Goal: Information Seeking & Learning: Learn about a topic

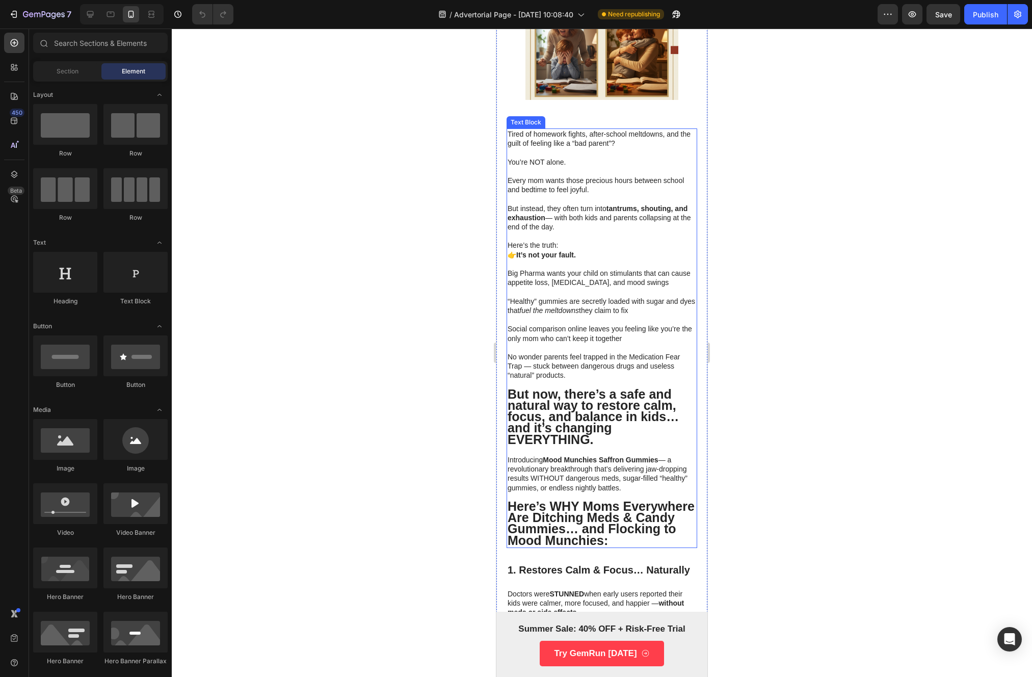
scroll to position [176, 0]
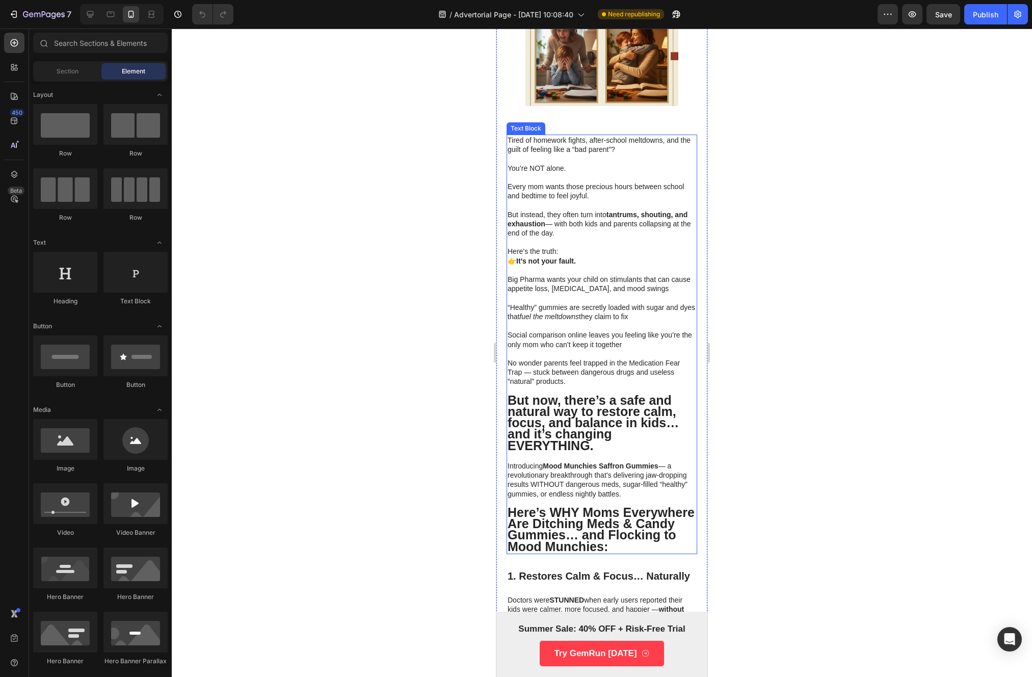
click at [588, 462] on strong "Mood Munchies Saffron Gummies" at bounding box center [600, 466] width 115 height 8
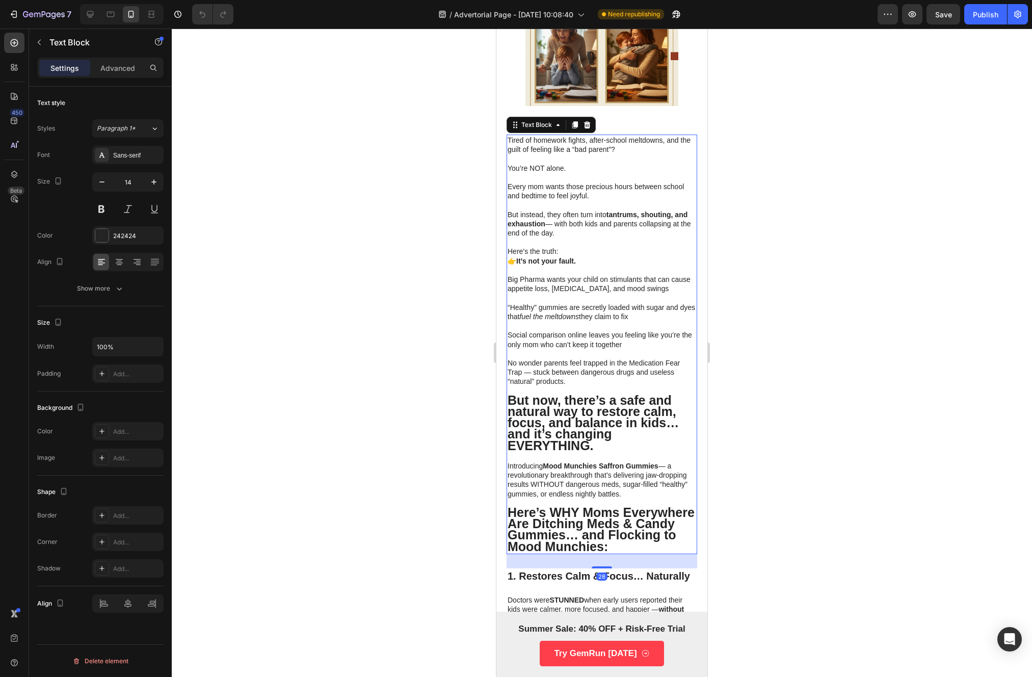
click at [586, 464] on p "Introducing Mood Munchies Saffron Gummies — a revolutionary breakthrough that’s…" at bounding box center [602, 479] width 189 height 37
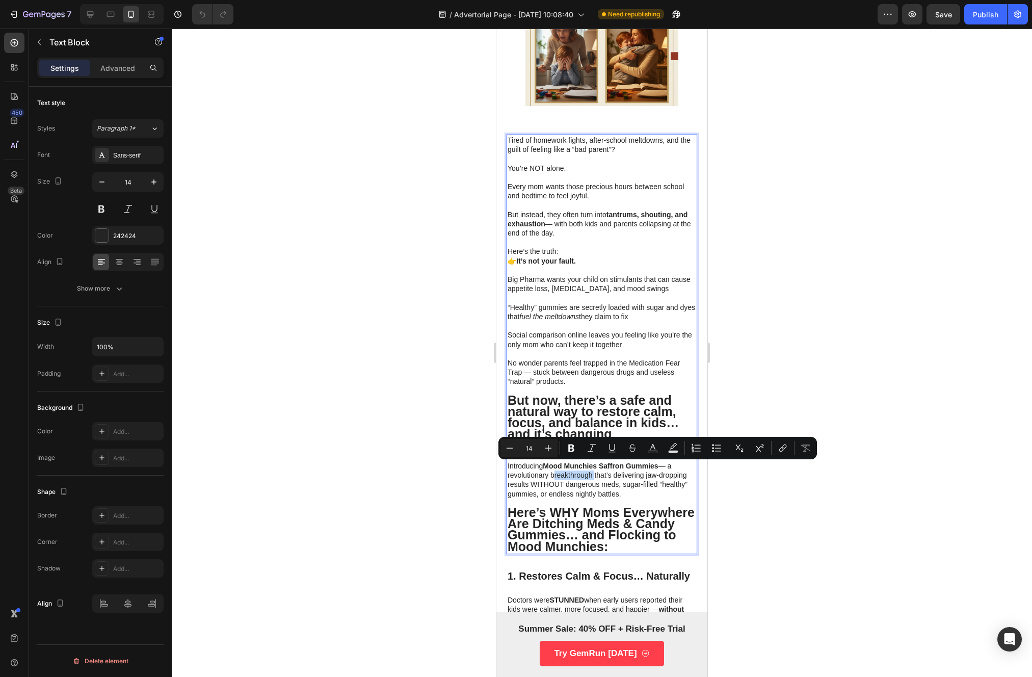
click at [574, 467] on p "Introducing Mood Munchies Saffron Gummies — a revolutionary breakthrough that’s…" at bounding box center [602, 479] width 189 height 37
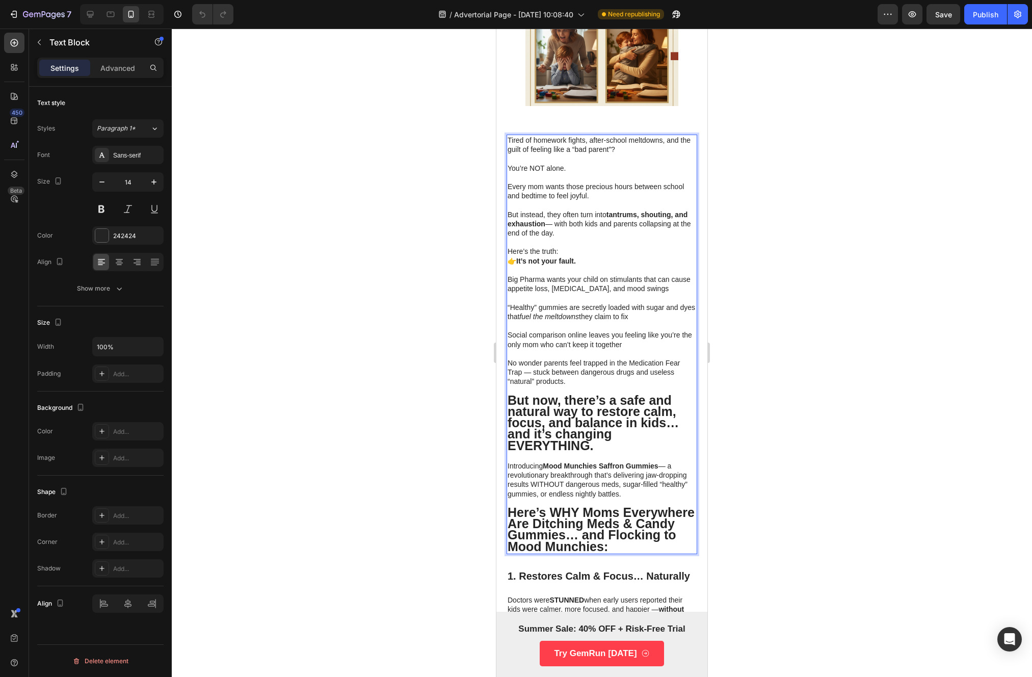
click at [543, 461] on p "Introducing Mood Munchies Saffron Gummies — a revolutionary breakthrough that’s…" at bounding box center [602, 479] width 189 height 37
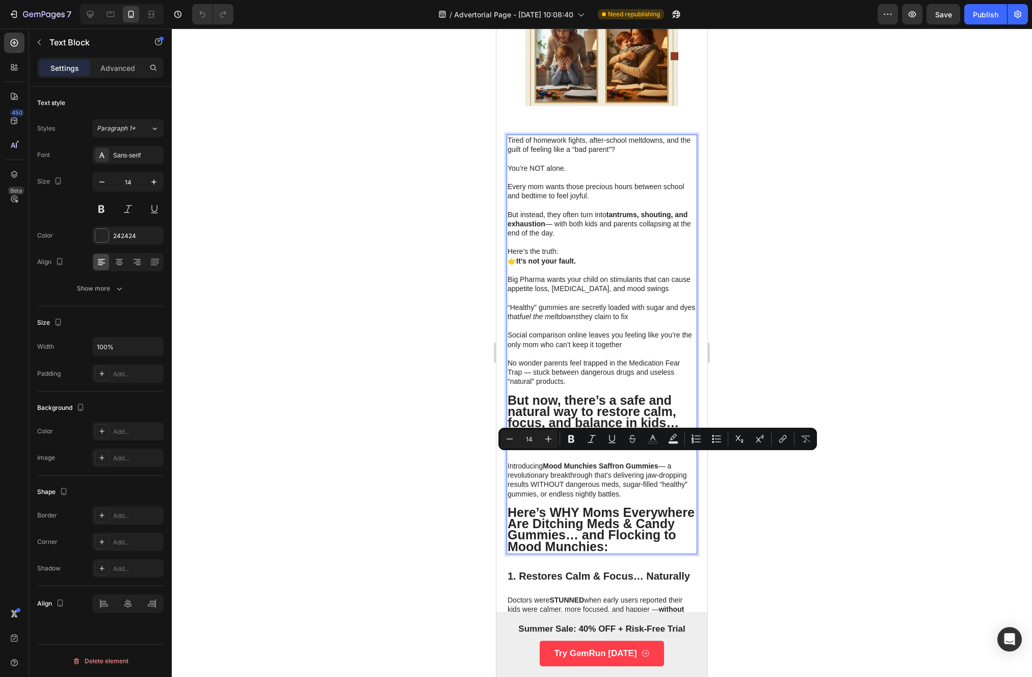
click at [547, 462] on strong "Mood Munchies Saffron Gummies" at bounding box center [600, 466] width 115 height 8
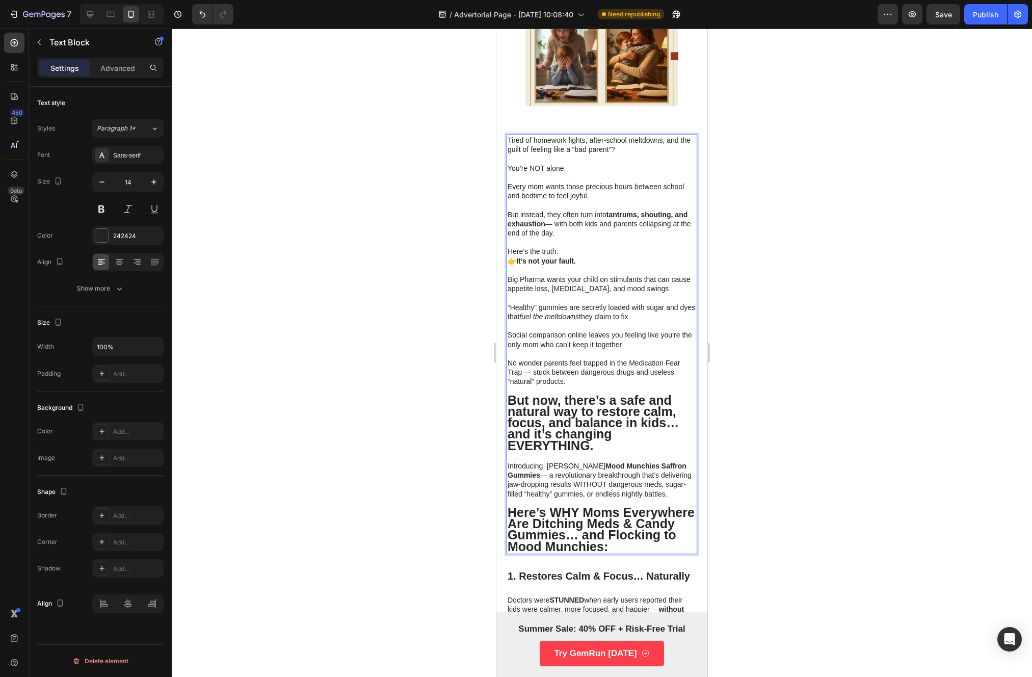
scroll to position [227, 0]
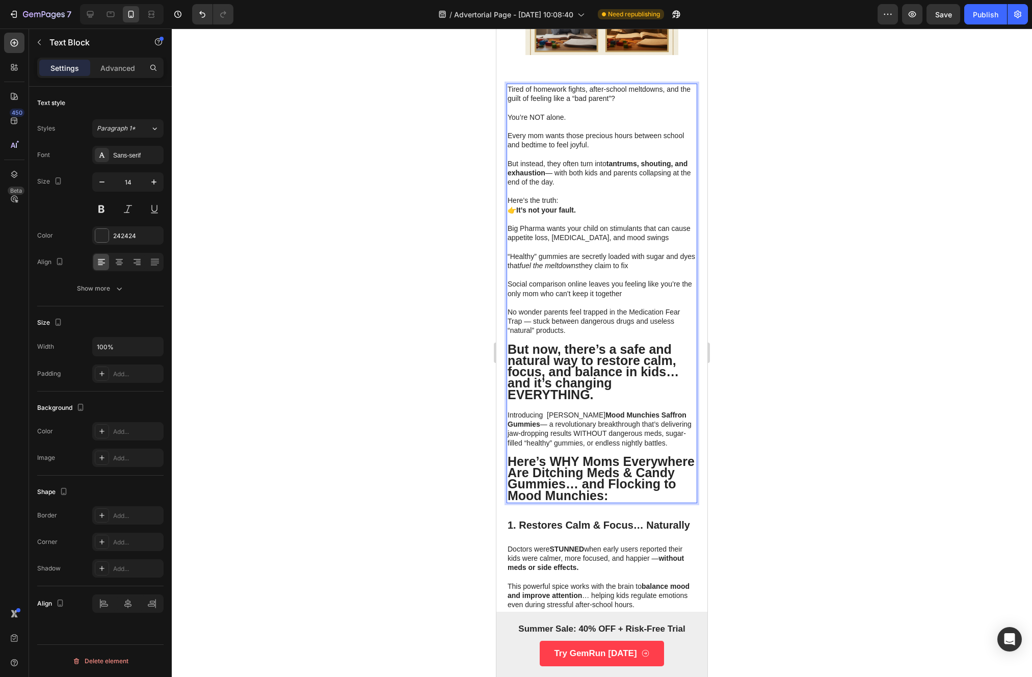
click at [565, 410] on p "Introducing Orvani Mood Munchies Saffron Gummies — a revolutionary breakthrough…" at bounding box center [602, 428] width 189 height 37
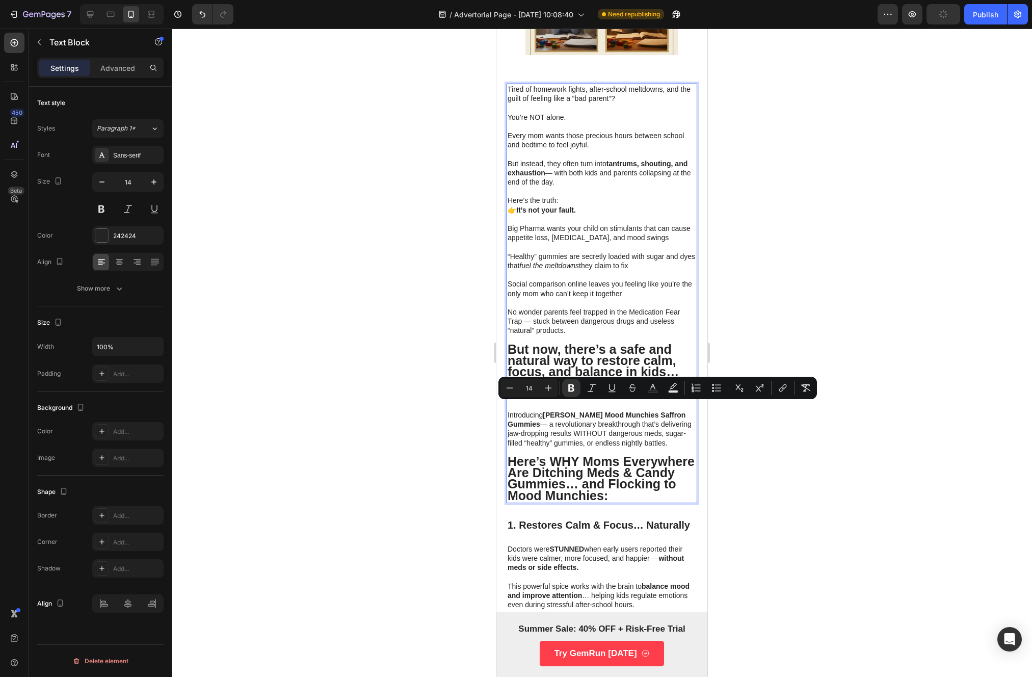
click at [557, 434] on p "Introducing Orvani Mood Munchies Saffron Gummies — a revolutionary breakthrough…" at bounding box center [602, 428] width 189 height 37
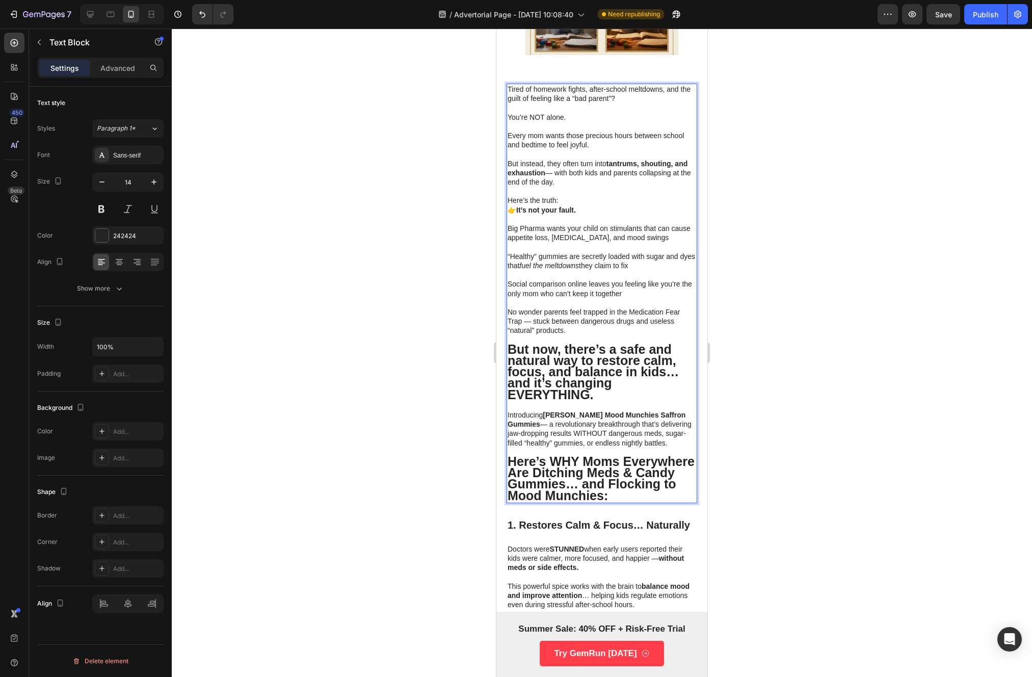
scroll to position [385, 0]
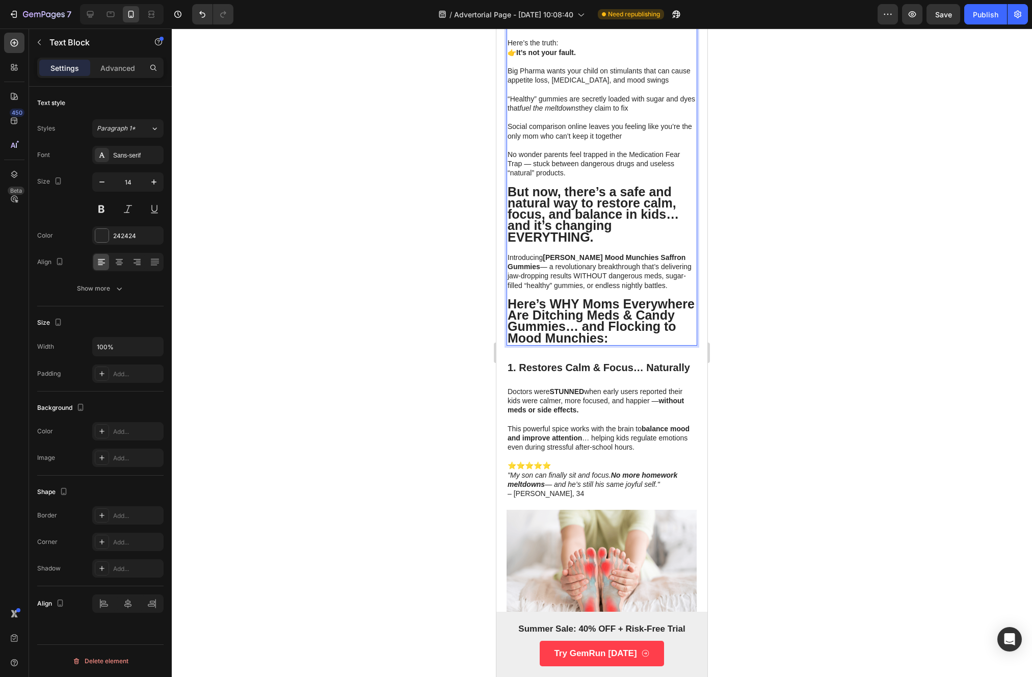
click at [584, 336] on p "Here’s WHY Moms Everywhere Are Ditching Meds & Candy Gummies… and Flocking to M…" at bounding box center [602, 321] width 189 height 45
drag, startPoint x: 597, startPoint y: 228, endPoint x: 509, endPoint y: 180, distance: 100.4
click at [509, 187] on p "But now, there’s a safe and natural way to restore calm, focus, and balance in …" at bounding box center [602, 215] width 189 height 57
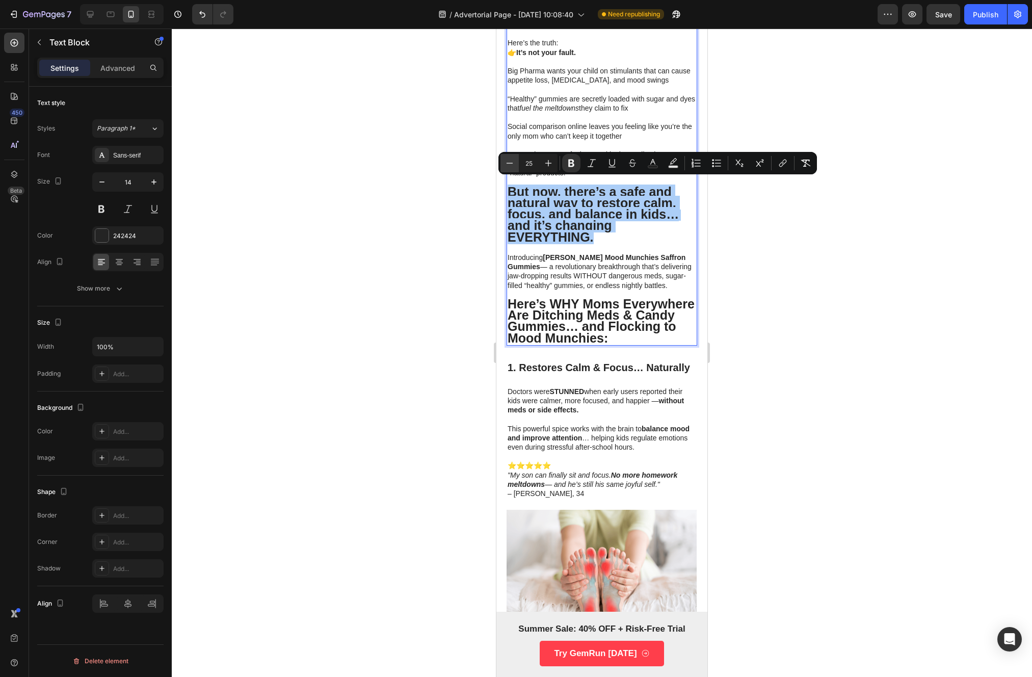
click at [514, 162] on icon "Editor contextual toolbar" at bounding box center [510, 163] width 10 height 10
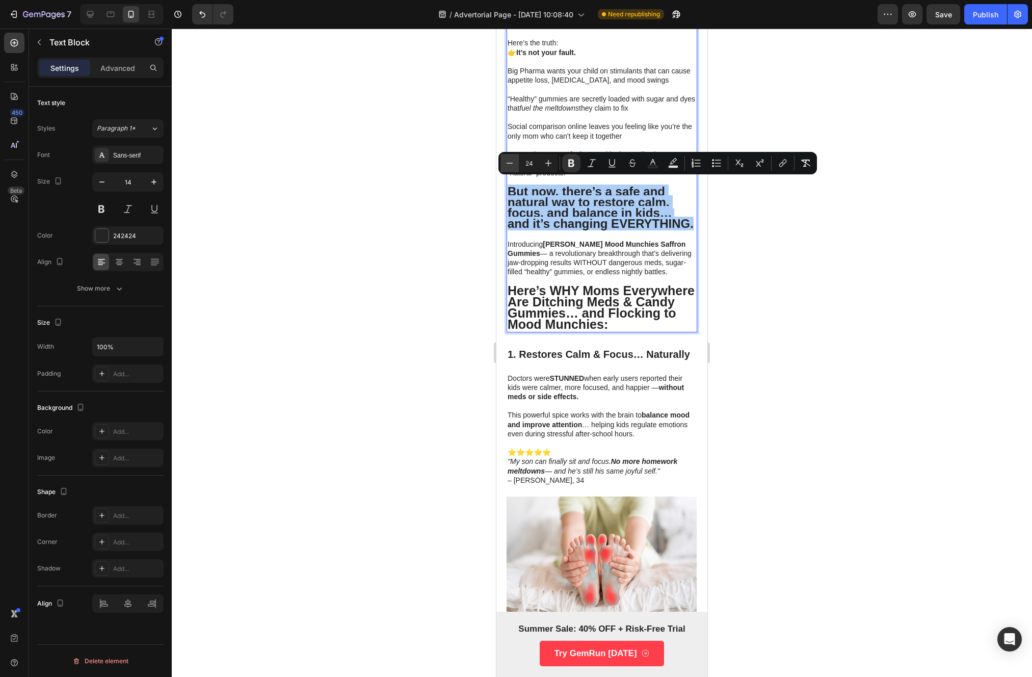
click at [514, 162] on icon "Editor contextual toolbar" at bounding box center [510, 163] width 10 height 10
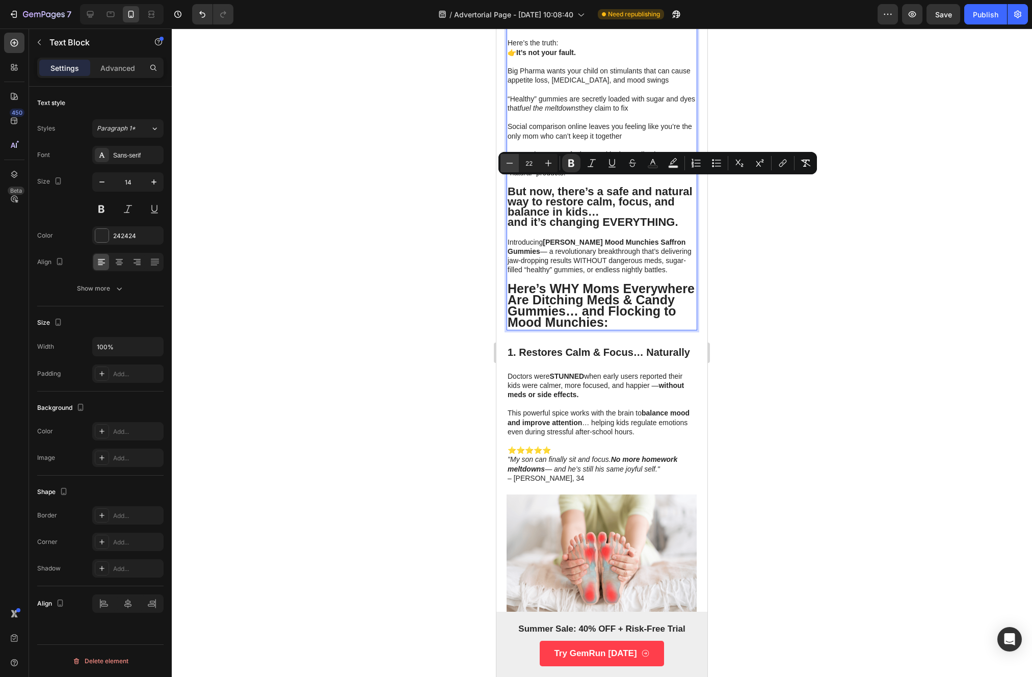
click at [514, 162] on icon "Editor contextual toolbar" at bounding box center [510, 163] width 10 height 10
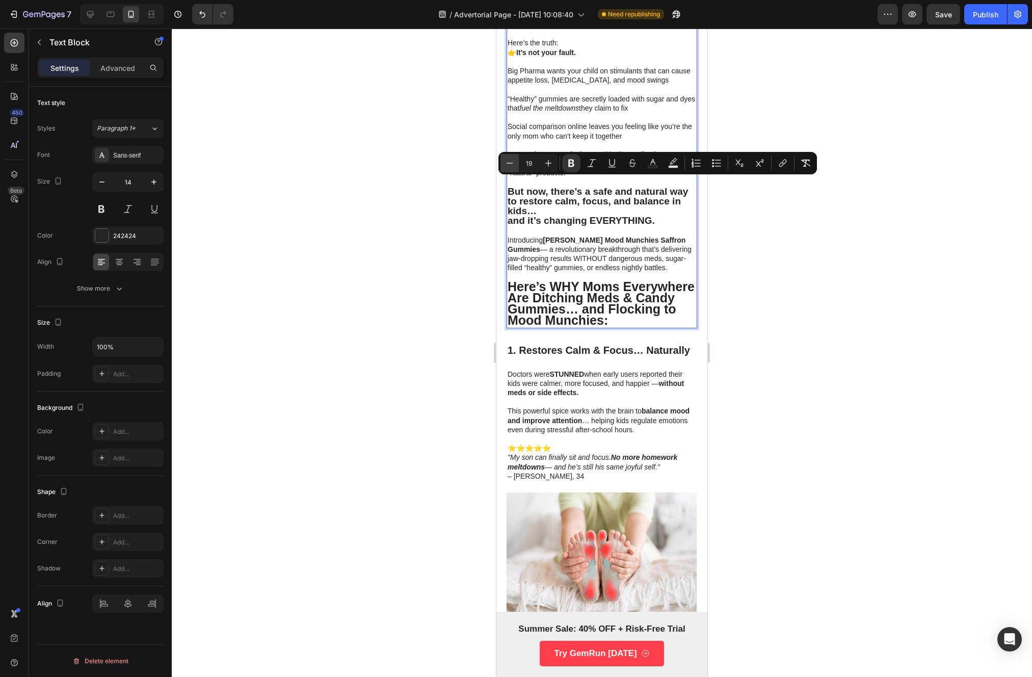
click at [514, 162] on icon "Editor contextual toolbar" at bounding box center [510, 163] width 10 height 10
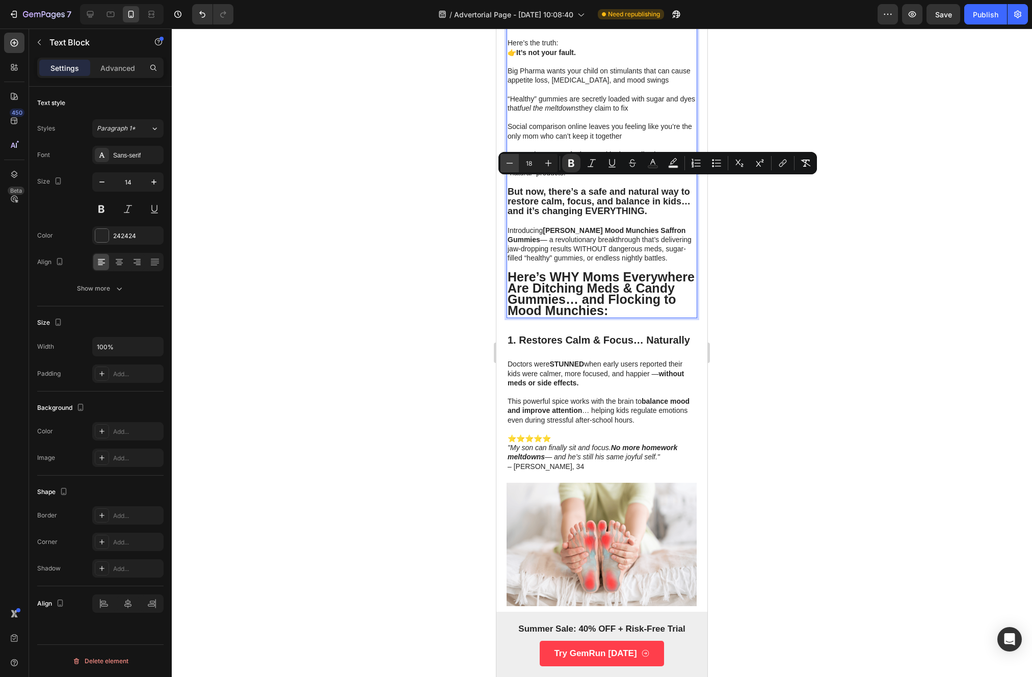
click at [514, 162] on icon "Editor contextual toolbar" at bounding box center [510, 163] width 10 height 10
type input "14"
click at [614, 256] on p "Introducing Orvani Mood Munchies Saffron Gummies — a revolutionary breakthrough…" at bounding box center [602, 242] width 189 height 37
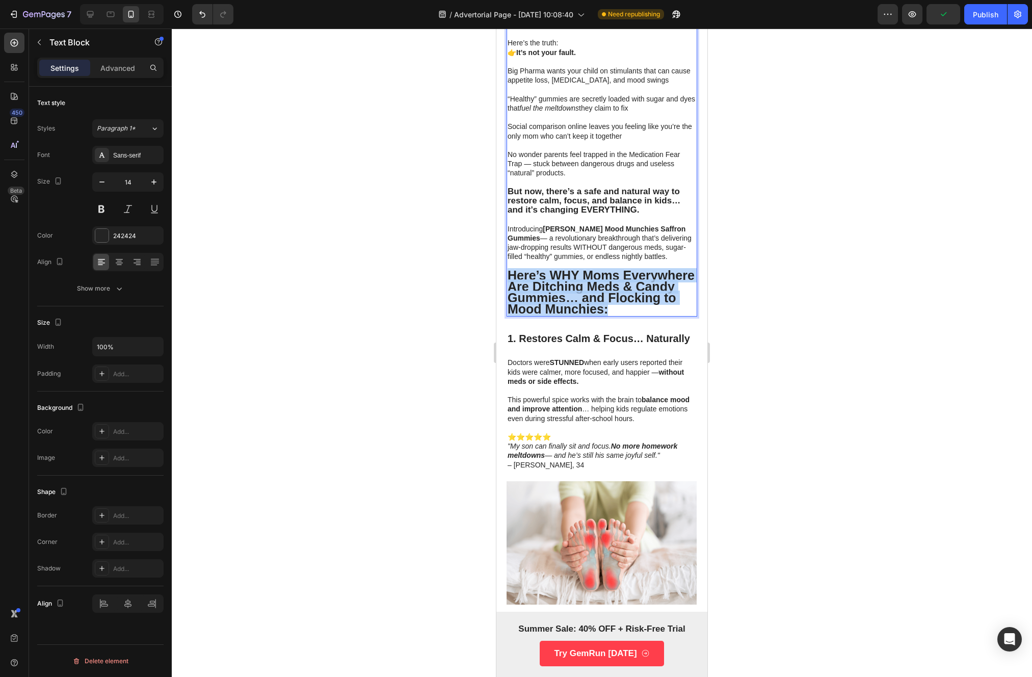
drag, startPoint x: 579, startPoint y: 316, endPoint x: 509, endPoint y: 270, distance: 84.0
click at [509, 271] on p "Here’s WHY Moms Everywhere Are Ditching Meds & Candy Gummies… and Flocking to M…" at bounding box center [602, 293] width 189 height 45
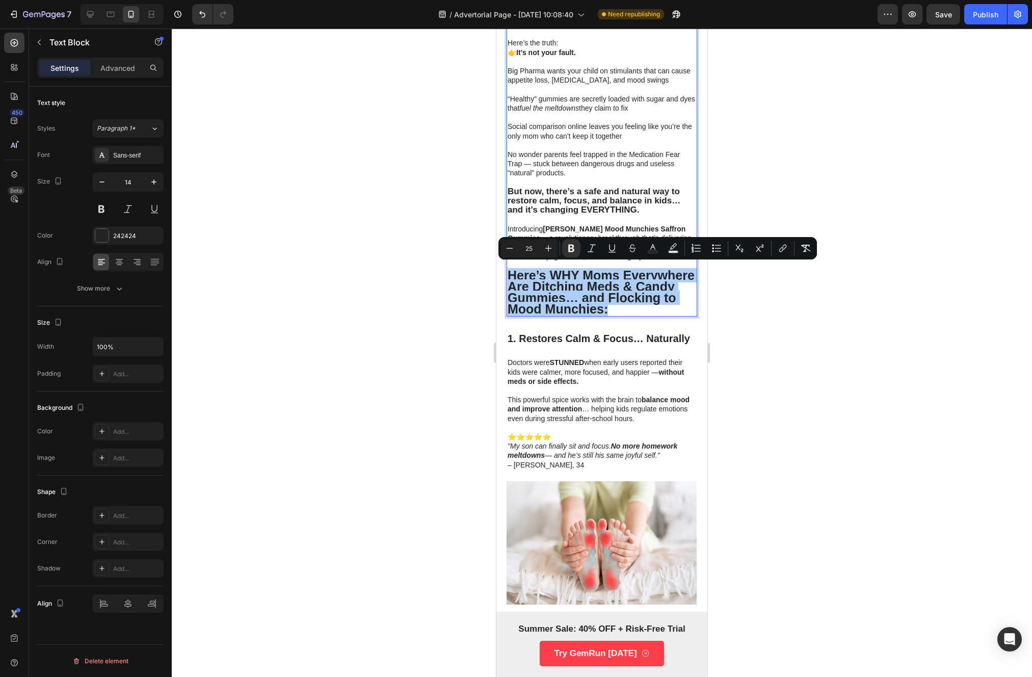
click at [538, 346] on h3 "1. Restores Calm & Focus… Naturally" at bounding box center [602, 338] width 191 height 15
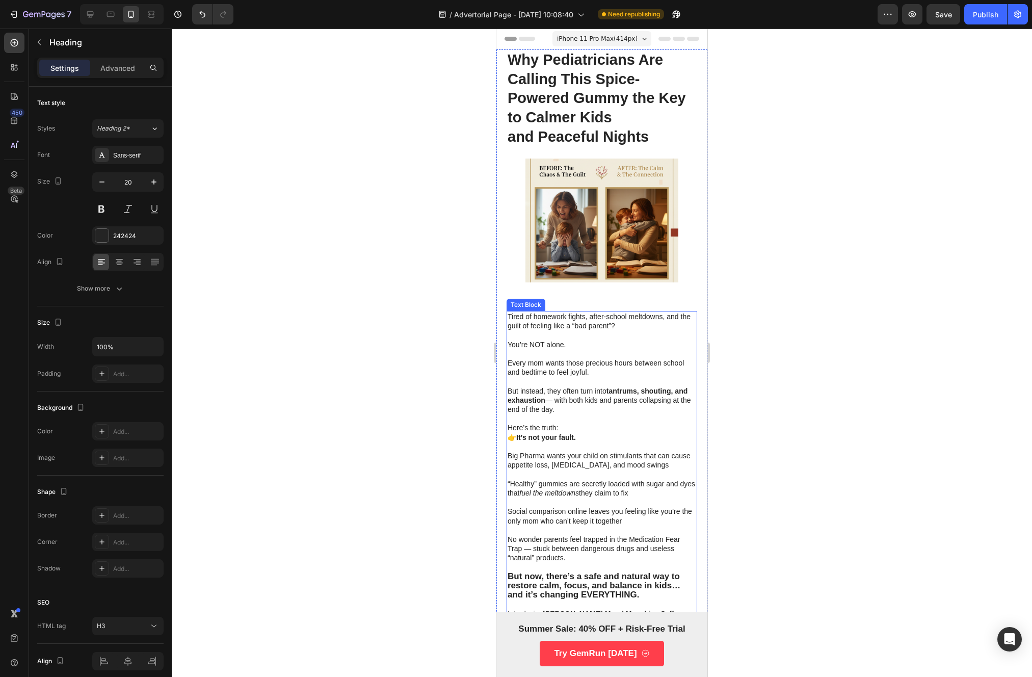
scroll to position [51, 0]
